Goal: Find specific page/section: Find specific page/section

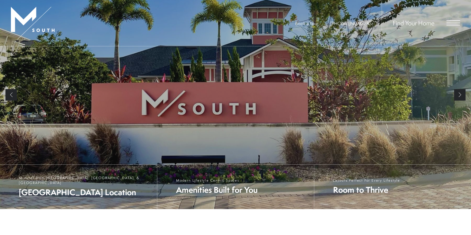
scroll to position [85, 0]
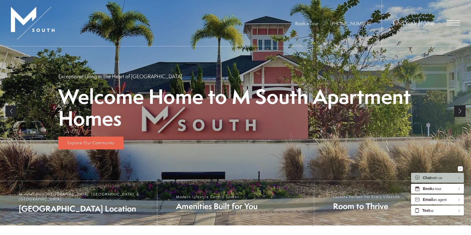
click at [447, 21] on span "Open Menu" at bounding box center [454, 22] width 14 height 5
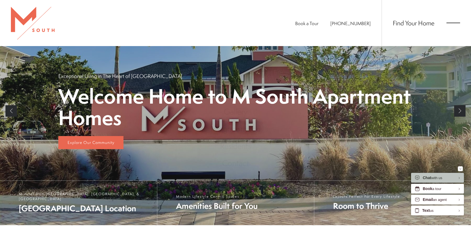
scroll to position [0, 0]
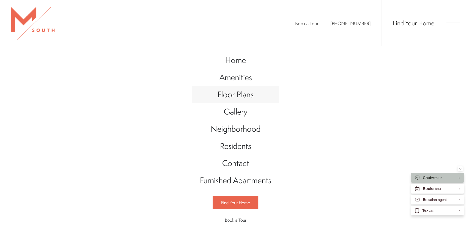
click at [236, 94] on span "Floor Plans" at bounding box center [236, 94] width 36 height 11
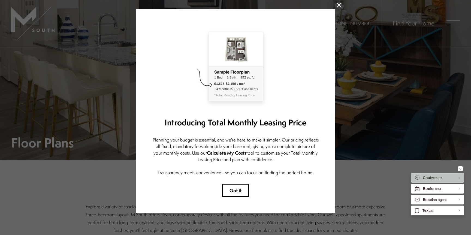
scroll to position [26, 0]
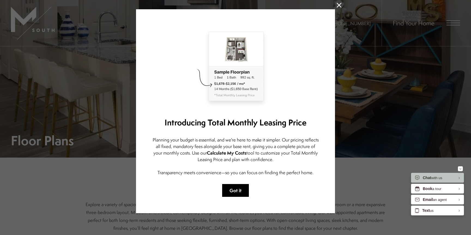
click at [231, 192] on button "Got it" at bounding box center [235, 190] width 27 height 13
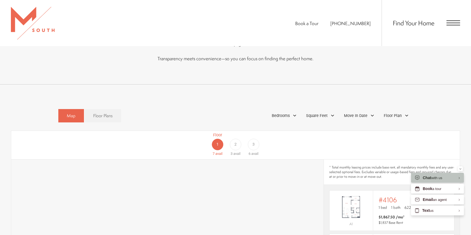
scroll to position [202, 0]
